Goal: Information Seeking & Learning: Learn about a topic

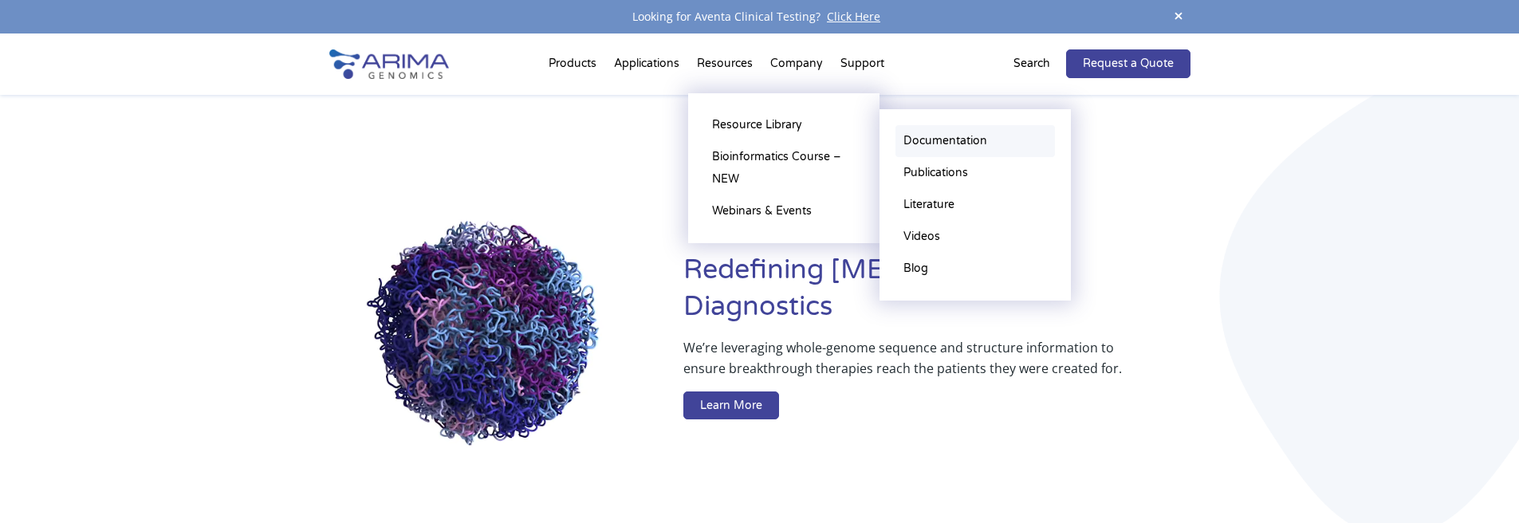
click at [932, 140] on link "Documentation" at bounding box center [974, 141] width 159 height 32
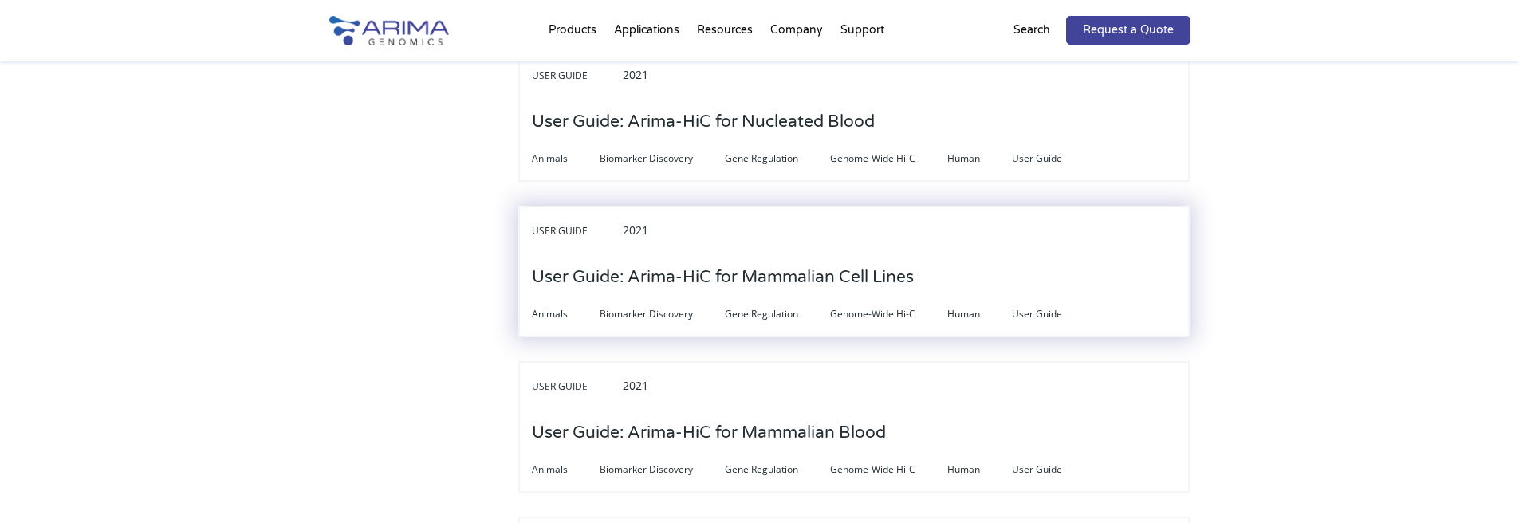
scroll to position [4209, 0]
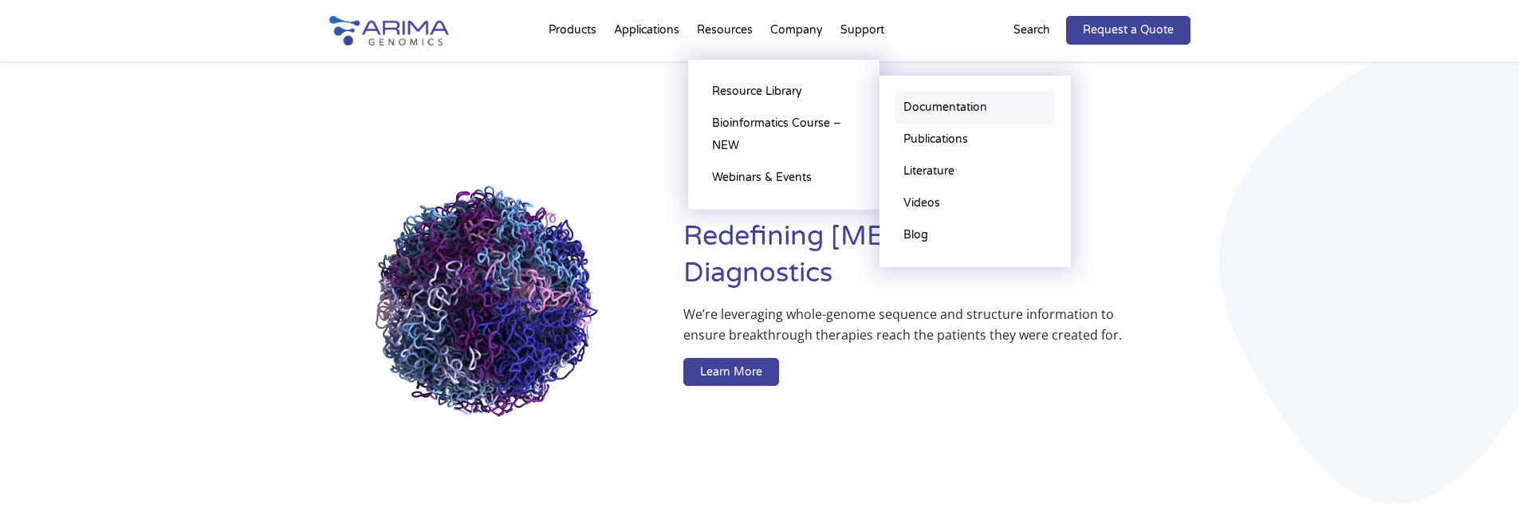
click at [961, 108] on link "Documentation" at bounding box center [974, 108] width 159 height 32
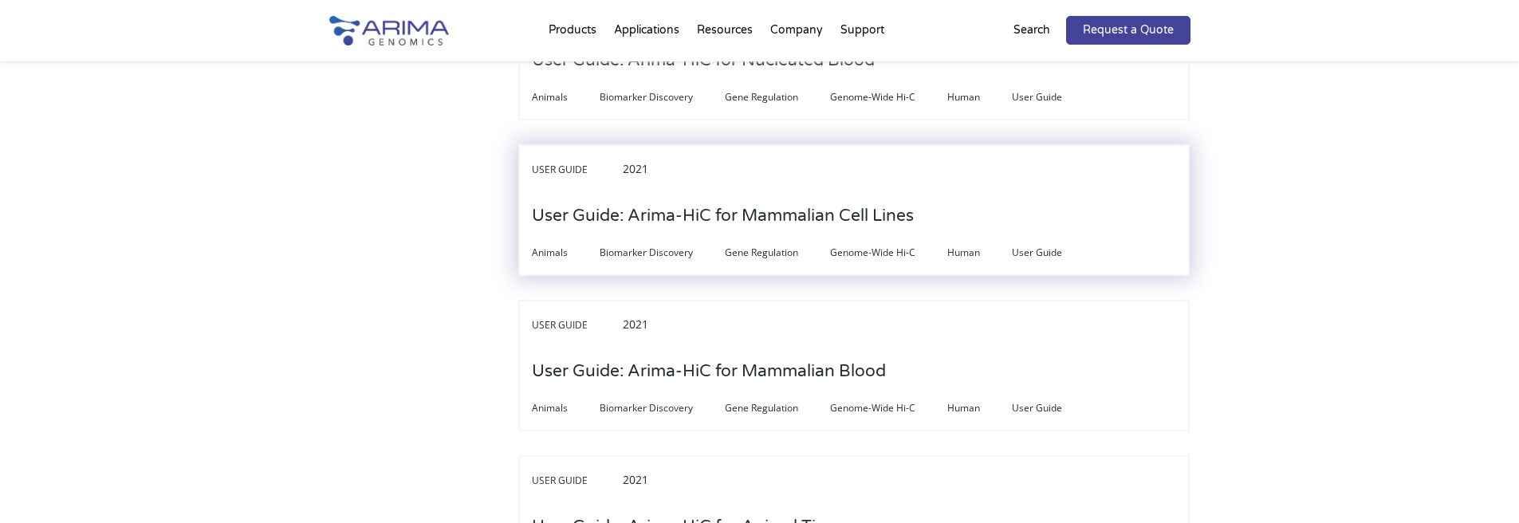
scroll to position [4272, 0]
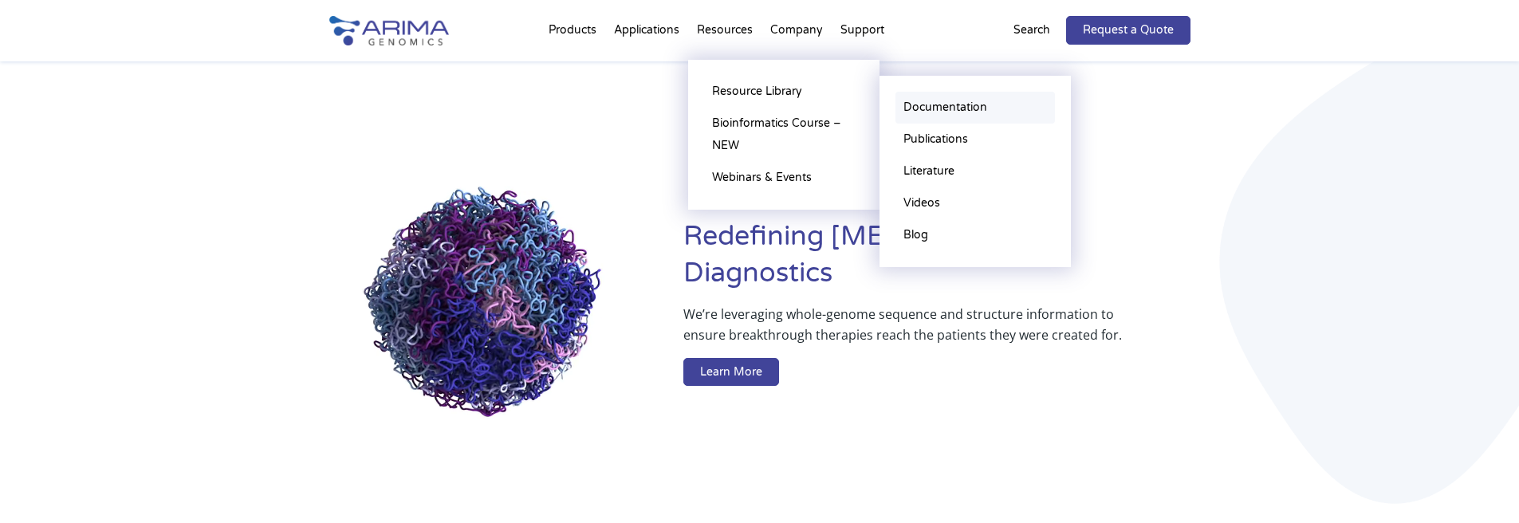
click at [925, 112] on link "Documentation" at bounding box center [974, 108] width 159 height 32
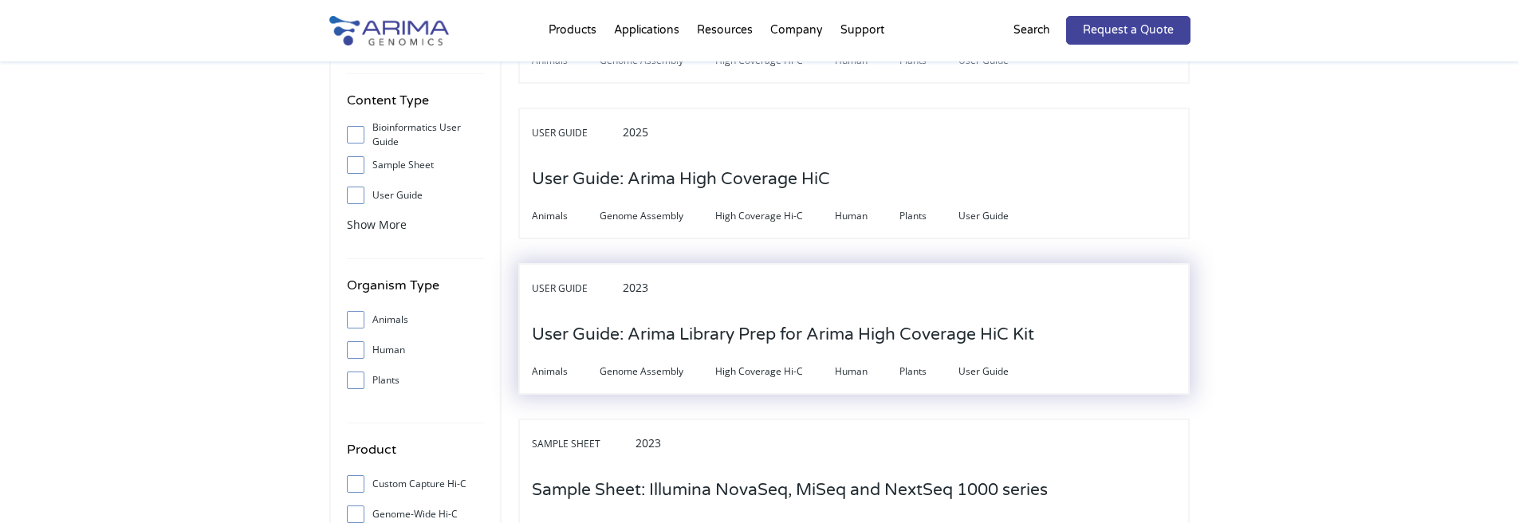
scroll to position [319, 0]
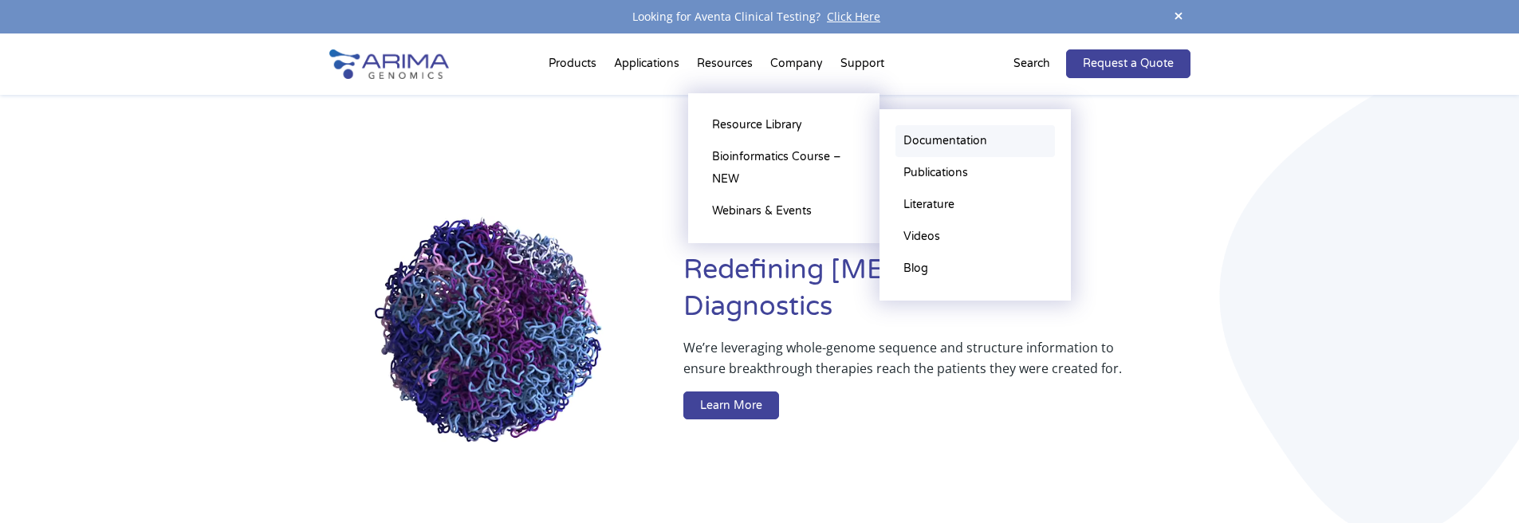
click at [916, 139] on link "Documentation" at bounding box center [974, 141] width 159 height 32
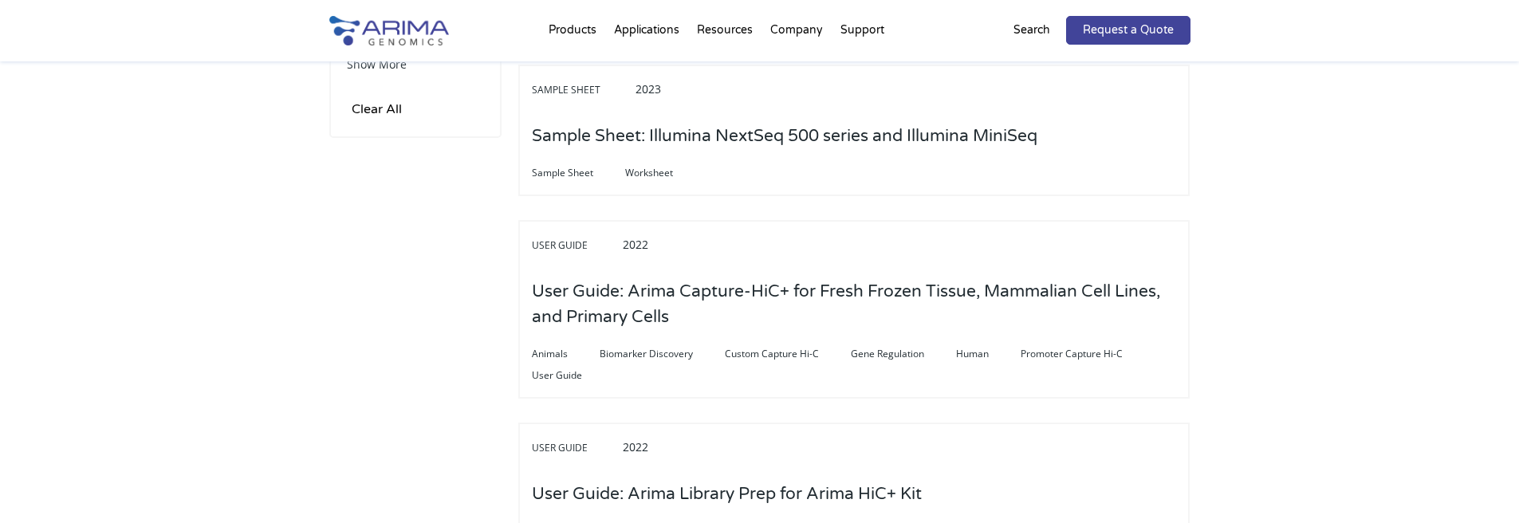
scroll to position [829, 0]
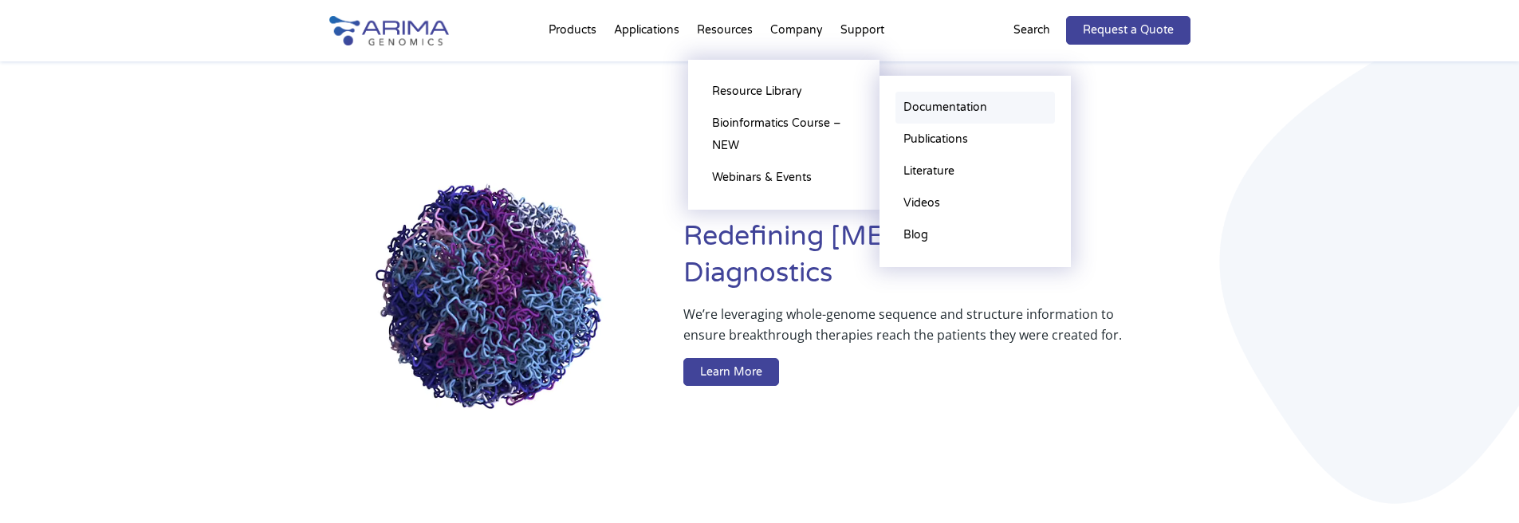
click at [921, 105] on link "Documentation" at bounding box center [974, 108] width 159 height 32
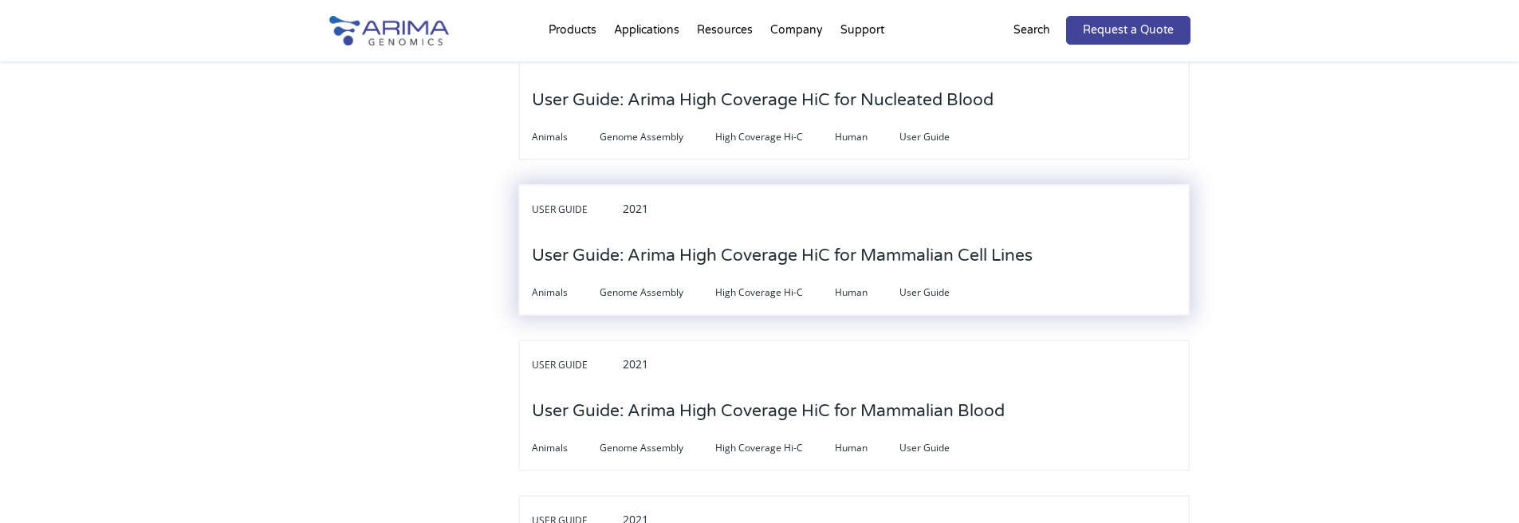
scroll to position [4847, 0]
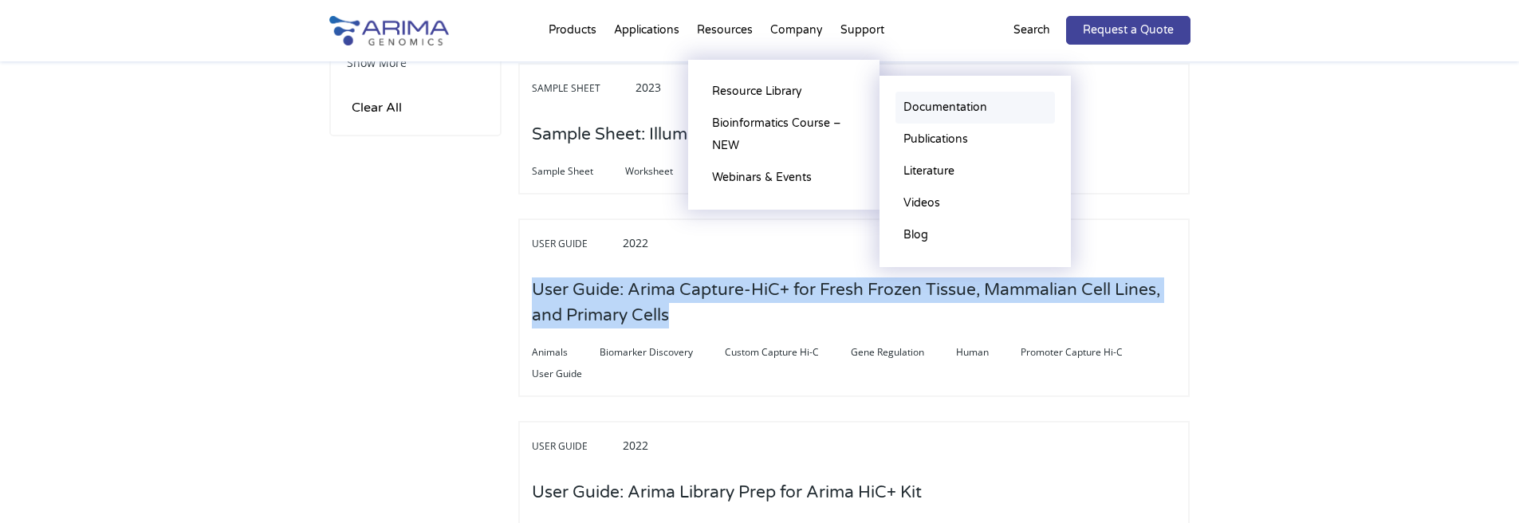
click at [949, 104] on link "Documentation" at bounding box center [974, 108] width 159 height 32
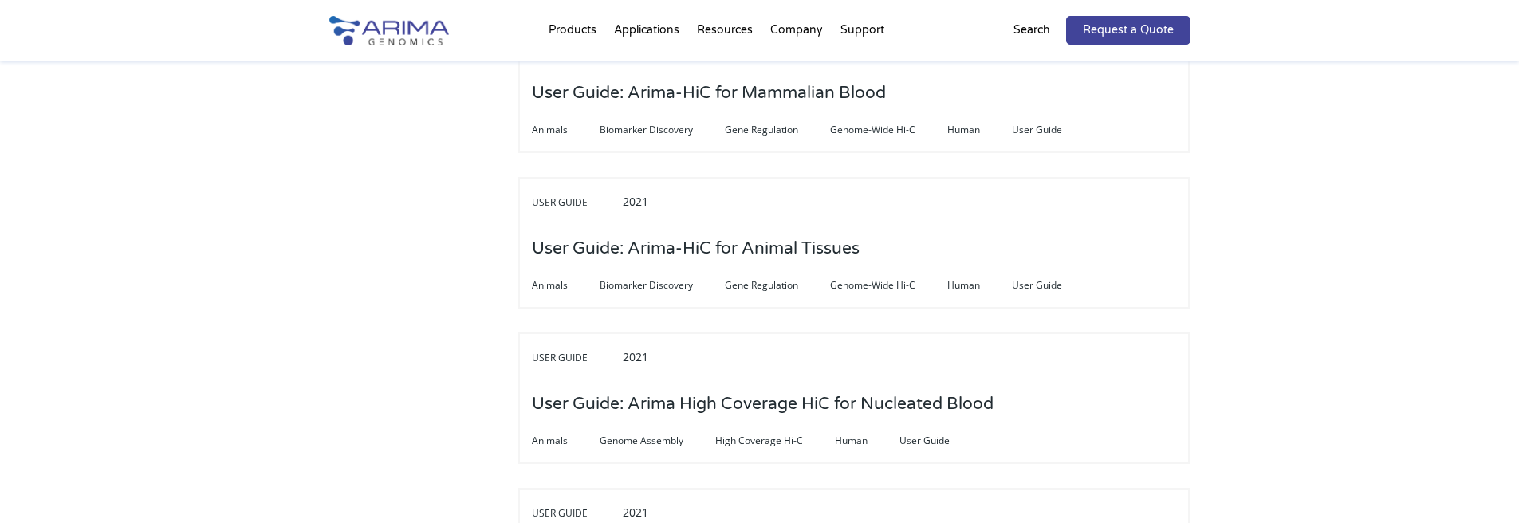
scroll to position [4528, 0]
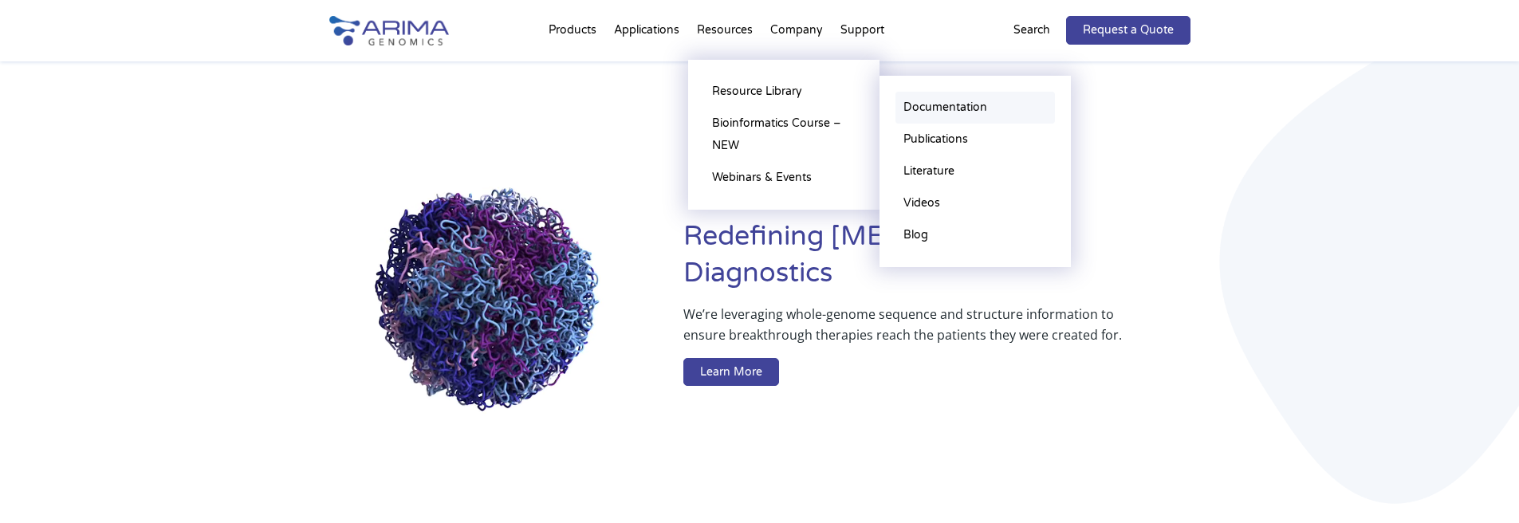
click at [926, 108] on link "Documentation" at bounding box center [974, 108] width 159 height 32
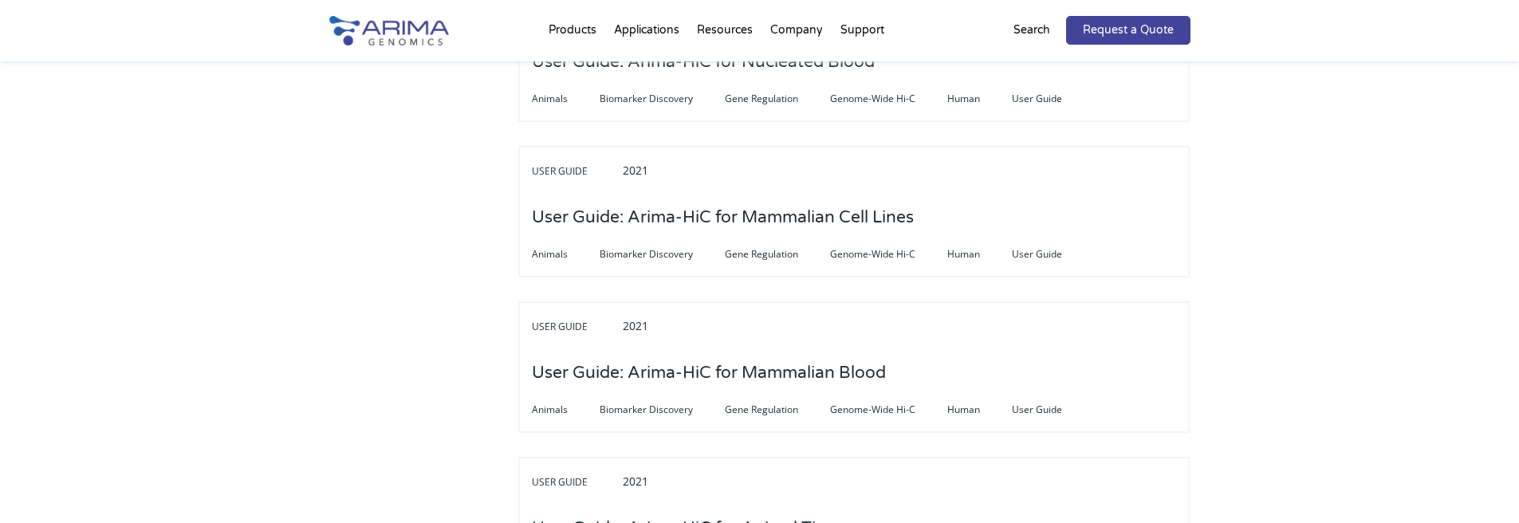
scroll to position [4273, 0]
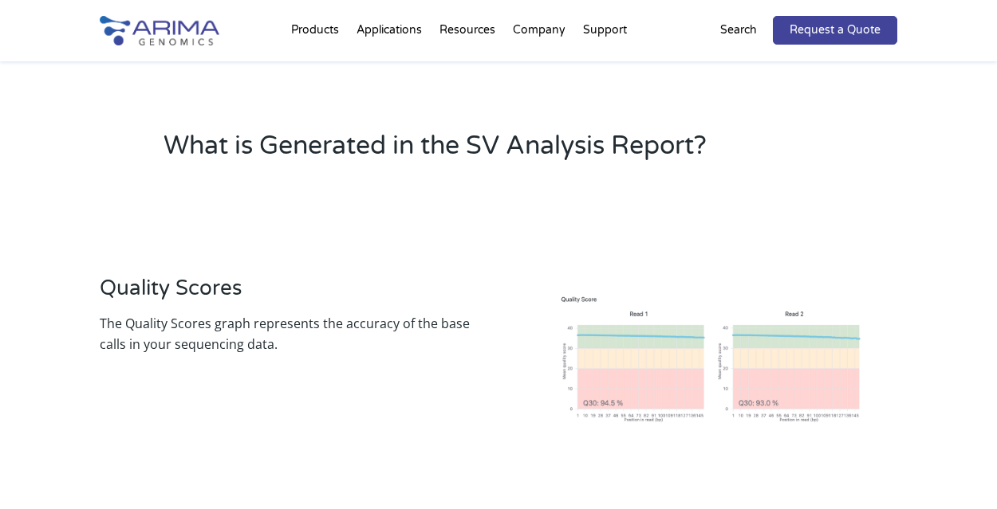
scroll to position [1594, 0]
